Goal: Information Seeking & Learning: Learn about a topic

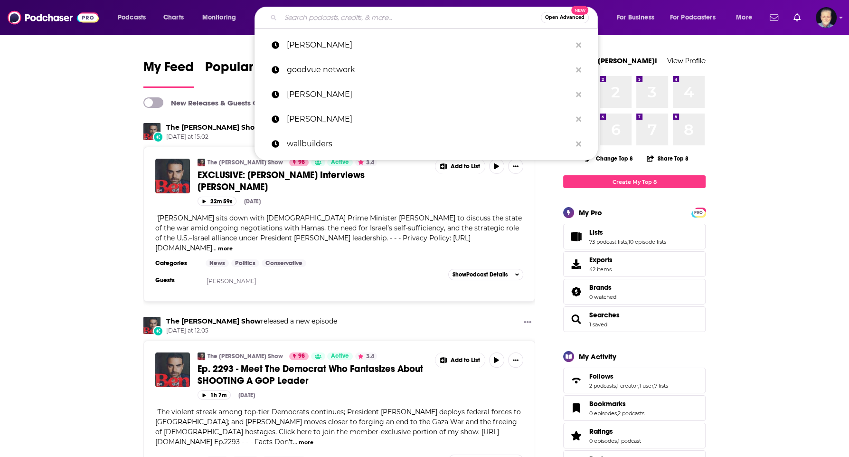
click at [292, 18] on input "Search podcasts, credits, & more..." at bounding box center [411, 17] width 260 height 15
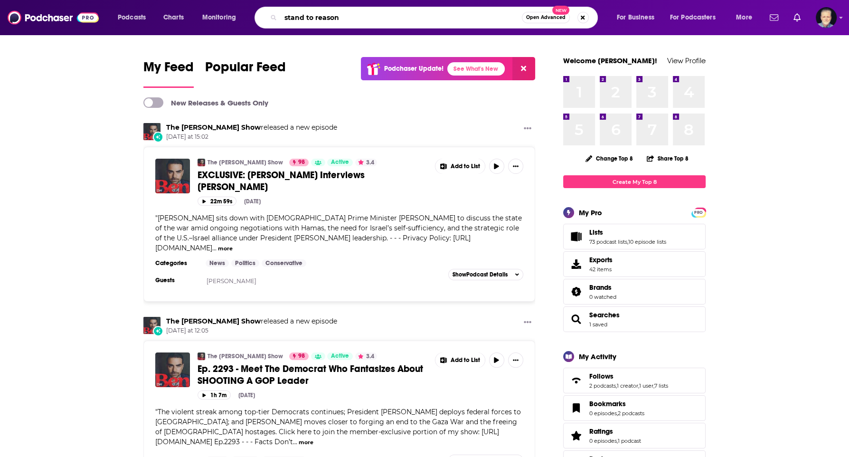
type input "stand to reason"
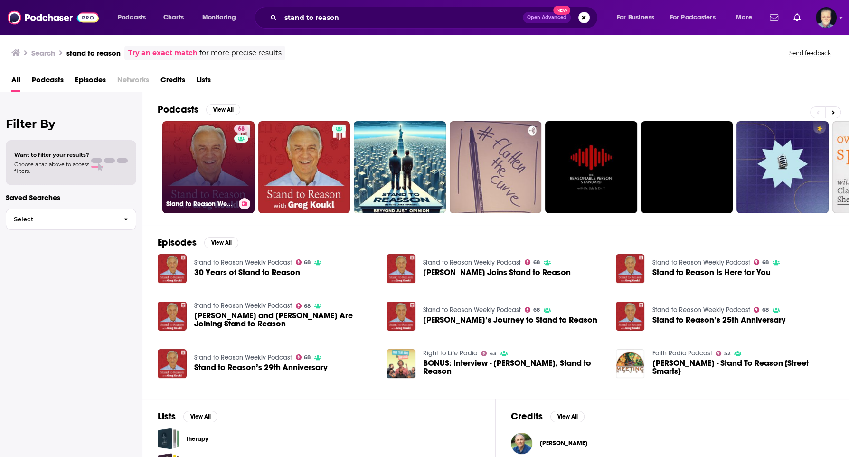
click at [207, 186] on link "68 Stand to Reason Weekly Podcast" at bounding box center [208, 167] width 92 height 92
